Goal: Information Seeking & Learning: Understand process/instructions

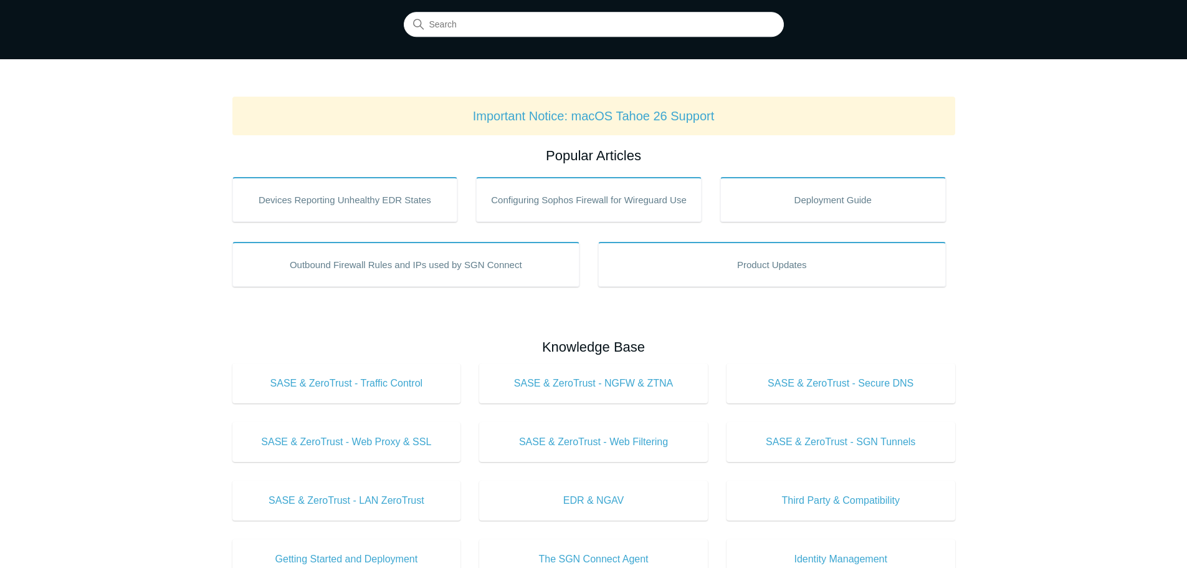
scroll to position [62, 0]
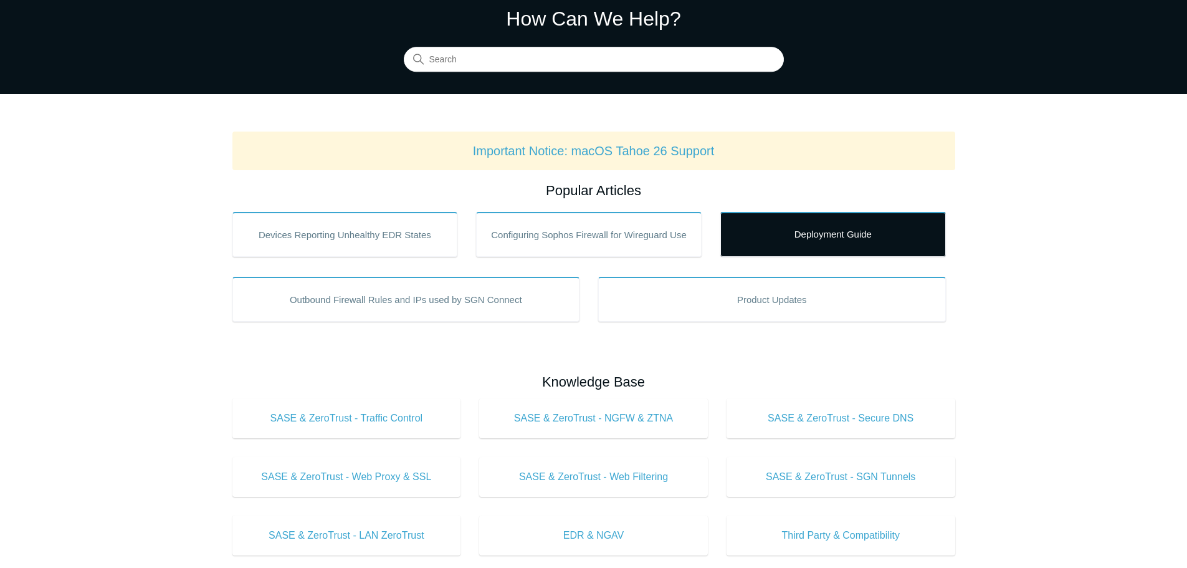
click at [806, 250] on link "Deployment Guide" at bounding box center [833, 234] width 226 height 45
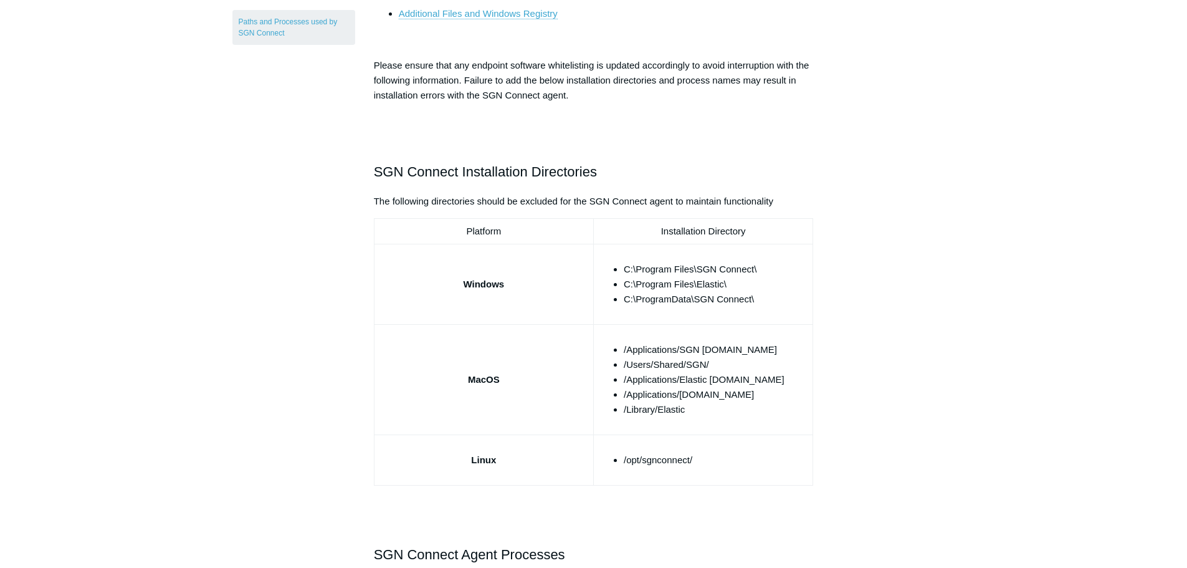
scroll to position [312, 0]
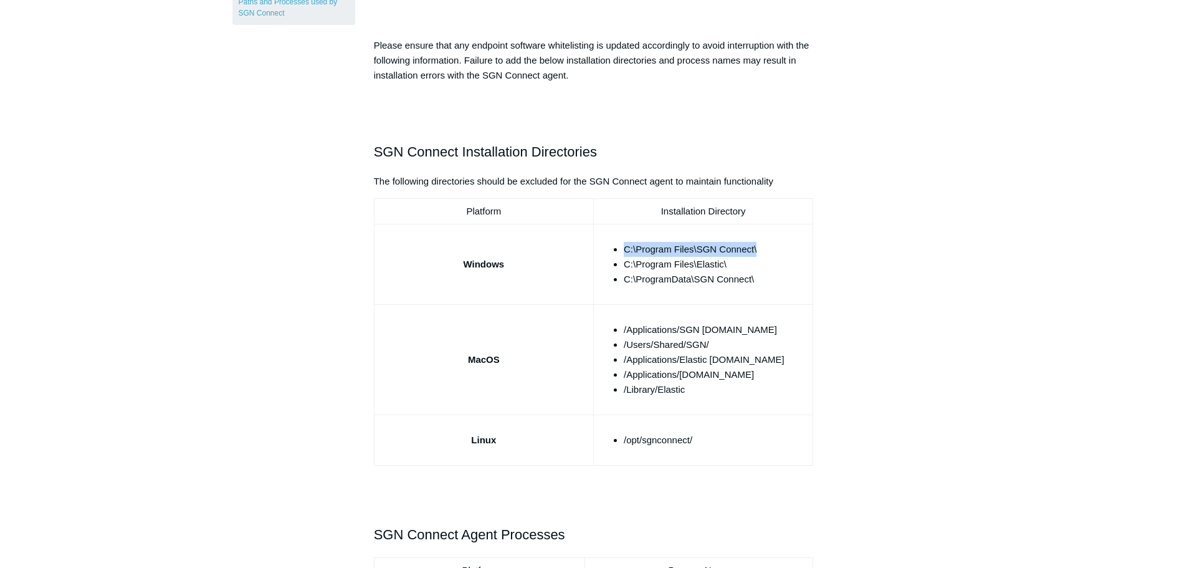
drag, startPoint x: 763, startPoint y: 244, endPoint x: 623, endPoint y: 249, distance: 139.6
click at [624, 249] on li "C:\Program Files\SGN Connect\" at bounding box center [716, 249] width 184 height 15
copy li "C:\Program Files\SGN Connect\"
drag, startPoint x: 742, startPoint y: 260, endPoint x: 622, endPoint y: 262, distance: 119.6
click at [622, 262] on ul "C:\Program Files\SGN Connect\ C:\Program Files\Elastic\ C:\ProgramData\SGN Conn…" at bounding box center [709, 264] width 196 height 45
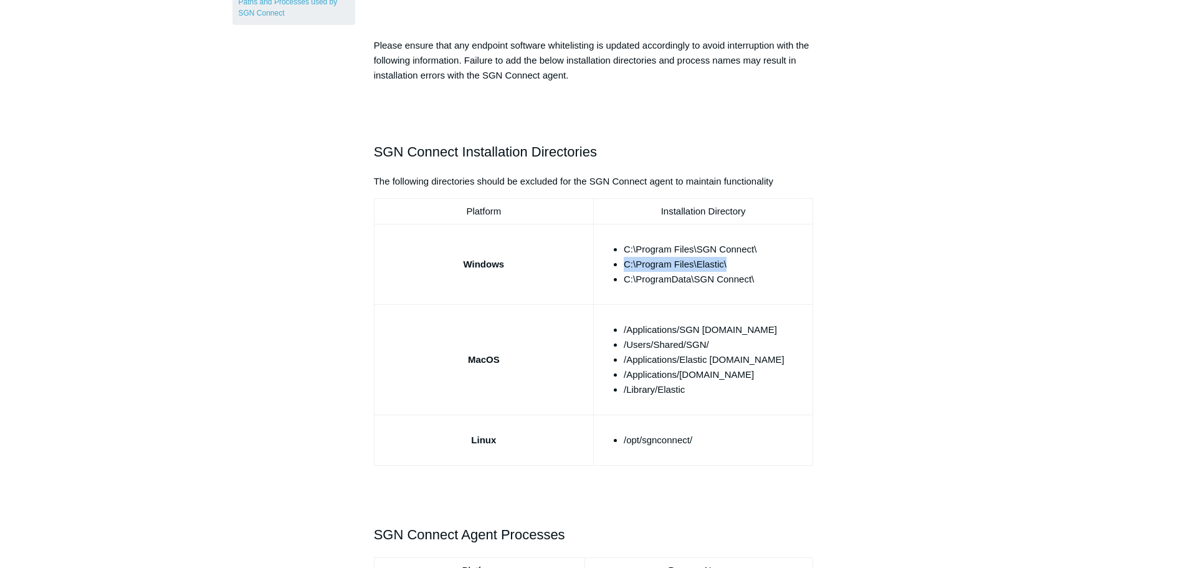
copy li "C:\Program Files\Elastic\"
drag, startPoint x: 758, startPoint y: 278, endPoint x: 623, endPoint y: 283, distance: 135.3
click at [624, 283] on li "C:\ProgramData\SGN Connect\" at bounding box center [716, 279] width 184 height 15
copy li "C:\ProgramData\SGN Connect\"
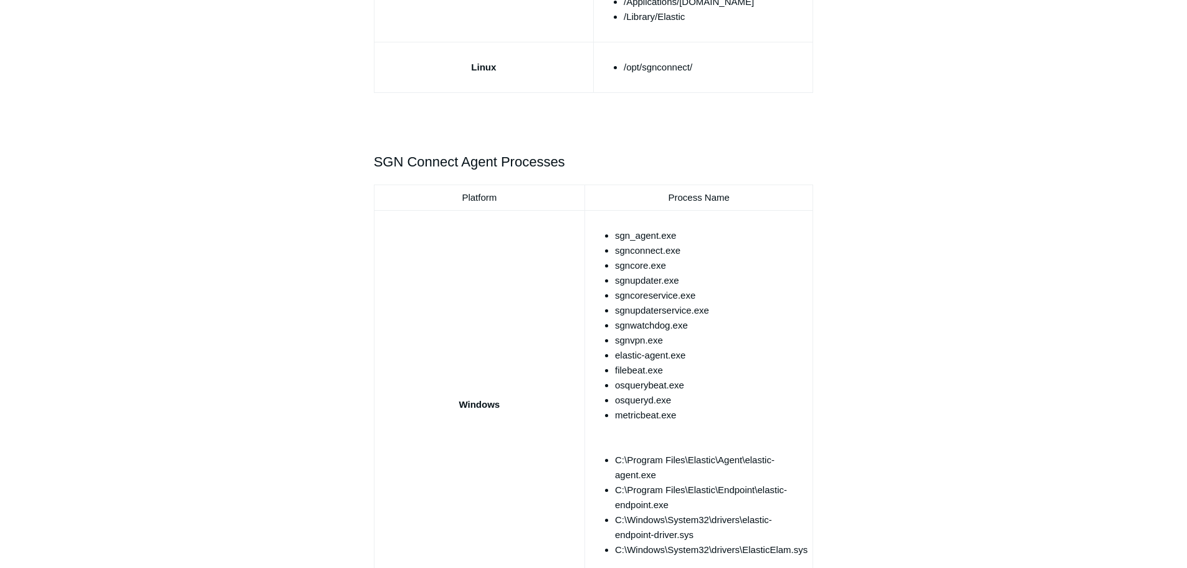
scroll to position [685, 0]
drag, startPoint x: 677, startPoint y: 234, endPoint x: 617, endPoint y: 236, distance: 59.8
click at [617, 236] on li "sgn_agent.exe" at bounding box center [711, 234] width 193 height 15
copy li "sgn_agent.exe"
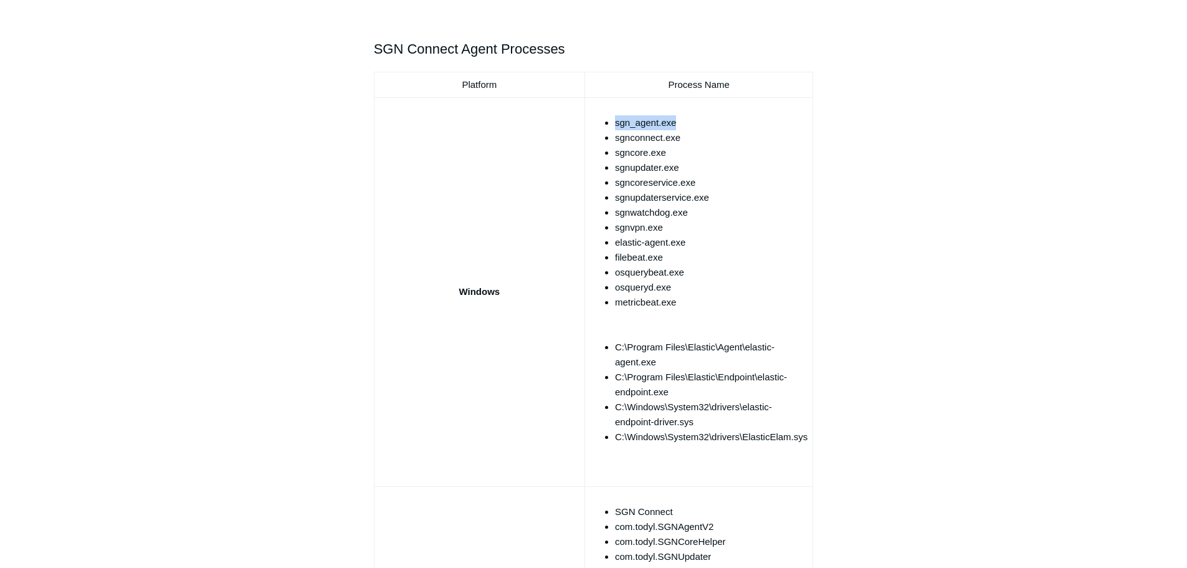
scroll to position [872, 0]
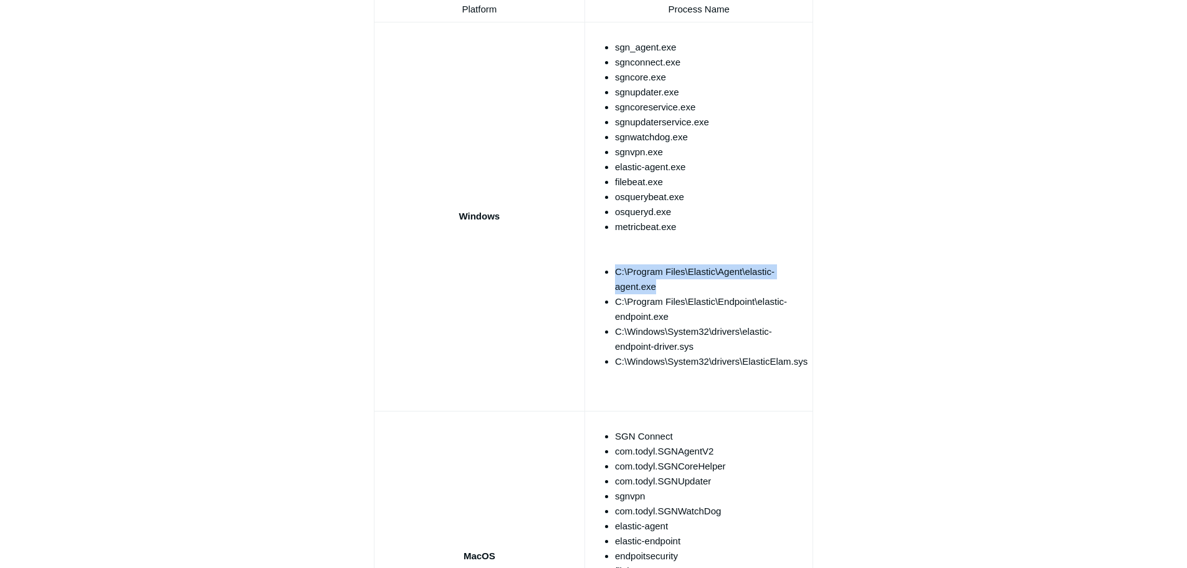
drag, startPoint x: 615, startPoint y: 270, endPoint x: 689, endPoint y: 283, distance: 75.2
click at [689, 283] on li "C:\Program Files\Elastic\Agent\elastic-agent.exe" at bounding box center [711, 279] width 193 height 30
copy li "C:\Program Files\Elastic\Agent\elastic-agent.exe"
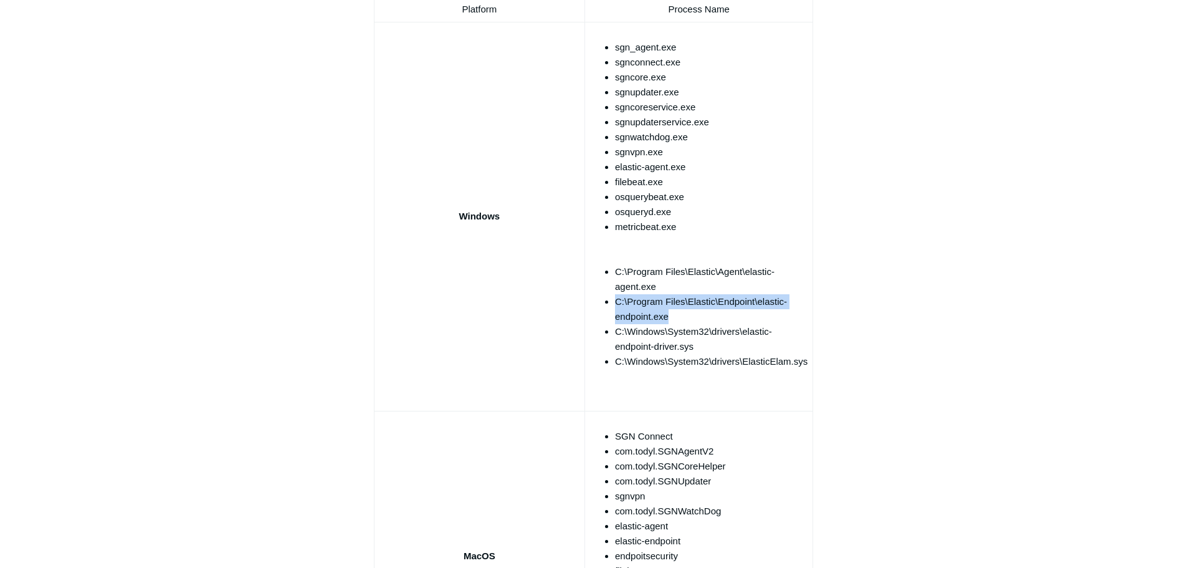
drag, startPoint x: 669, startPoint y: 315, endPoint x: 617, endPoint y: 301, distance: 54.1
click at [617, 301] on li "C:\Program Files\Elastic\Endpoint\elastic-endpoint.exe" at bounding box center [711, 309] width 193 height 30
copy li "C:\Program Files\Elastic\Endpoint\elastic-endpoint.exe"
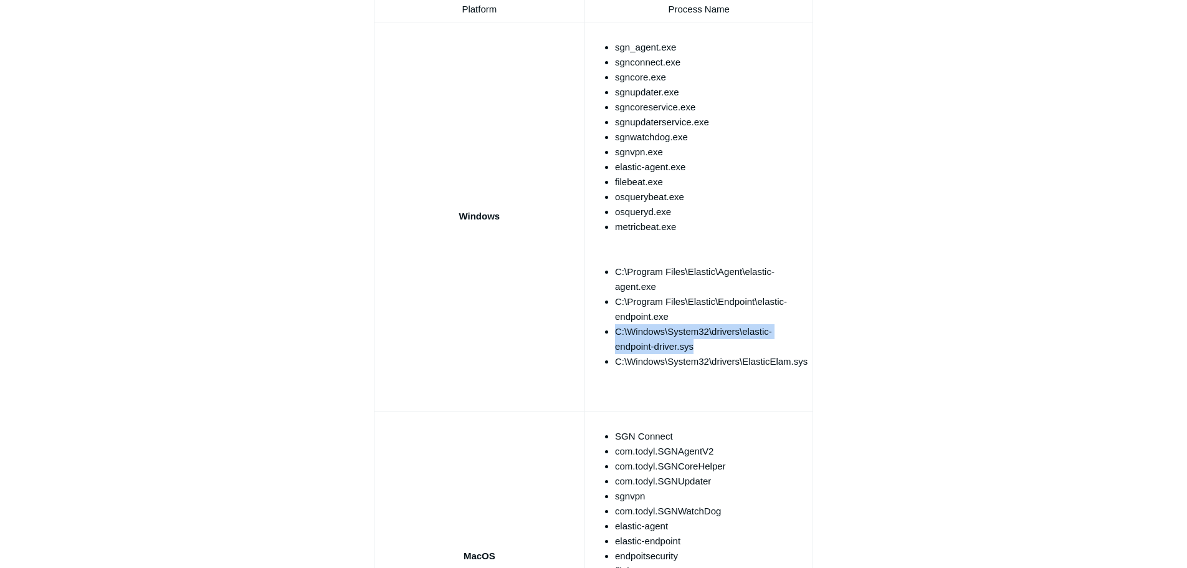
drag, startPoint x: 703, startPoint y: 348, endPoint x: 617, endPoint y: 334, distance: 87.1
click at [617, 334] on li "C:\Windows\System32\drivers\elastic-endpoint-driver.sys" at bounding box center [711, 339] width 193 height 30
copy li "C:\Windows\System32\drivers\elastic-endpoint-driver.sys"
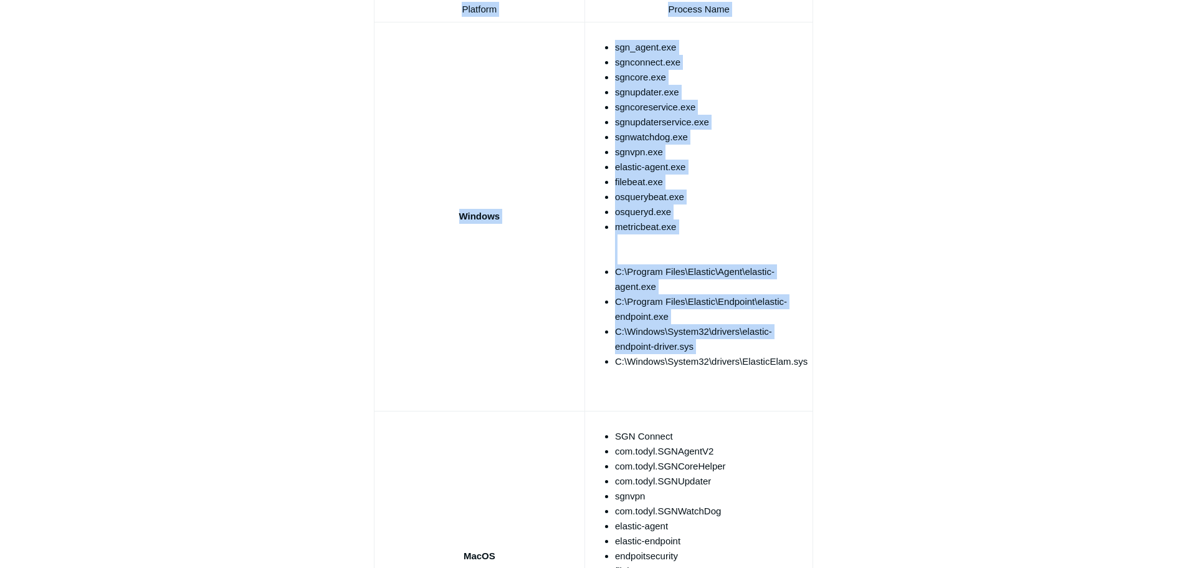
drag, startPoint x: 781, startPoint y: 362, endPoint x: 609, endPoint y: 363, distance: 172.6
click at [609, 363] on article "Paths and Processes used by SGN Connect Follow Not yet followed by anyone Secti…" at bounding box center [593, 256] width 477 height 2031
click at [613, 370] on td "sgn_agent.exe sgnconnect.exe sgncore.exe sgnupdater.exe sgncoreservice.exe sgnu…" at bounding box center [699, 216] width 228 height 389
click at [617, 364] on li "C:\Windows\System32\drivers\ElasticElam.sys" at bounding box center [711, 361] width 193 height 15
click at [620, 361] on li "C:\Windows\System32\drivers\ElasticElam.sys" at bounding box center [711, 361] width 193 height 15
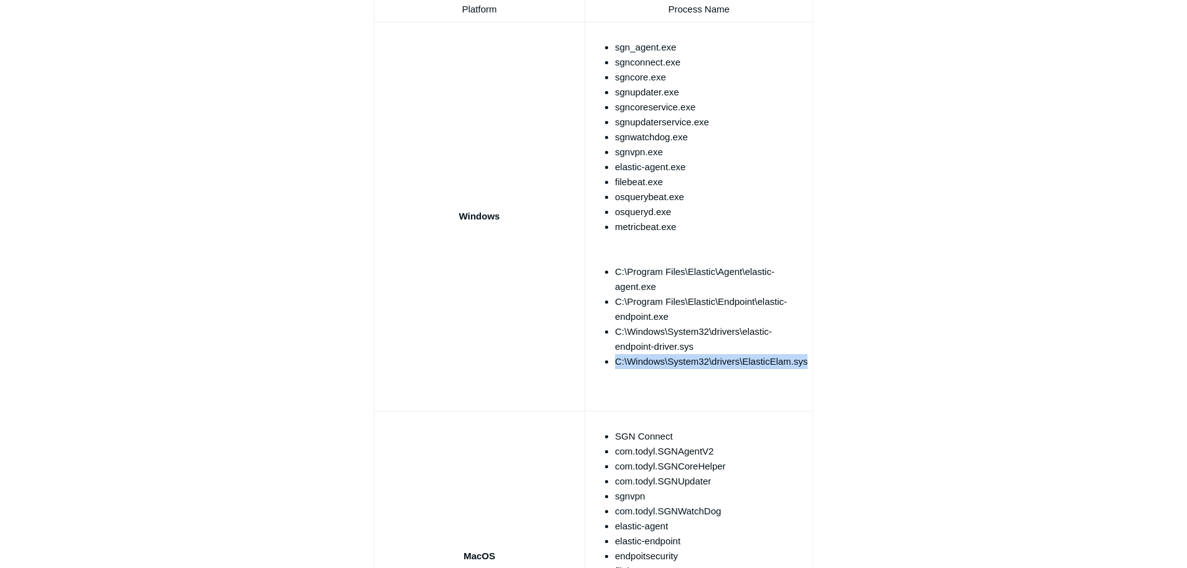
drag, startPoint x: 616, startPoint y: 362, endPoint x: 809, endPoint y: 366, distance: 193.2
click at [809, 366] on td "sgn_agent.exe sgnconnect.exe sgncore.exe sgnupdater.exe sgncoreservice.exe sgnu…" at bounding box center [699, 216] width 228 height 389
copy li "C:\Windows\System32\drivers\ElasticElam.sys"
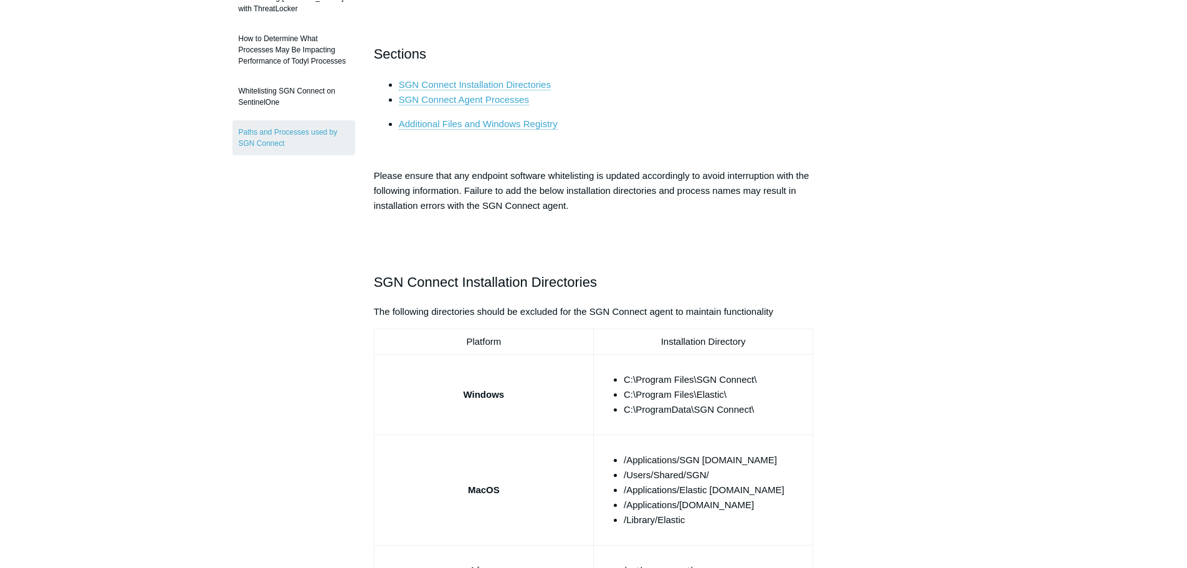
scroll to position [0, 0]
